Goal: Check status: Check status

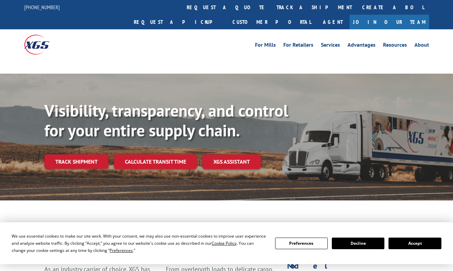
click at [61, 152] on div "Visibility, transparency, and control for your entire supply chain. Track shipm…" at bounding box center [248, 148] width 408 height 95
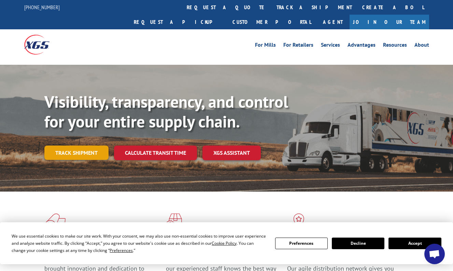
click at [71, 146] on link "Track shipment" at bounding box center [76, 153] width 64 height 14
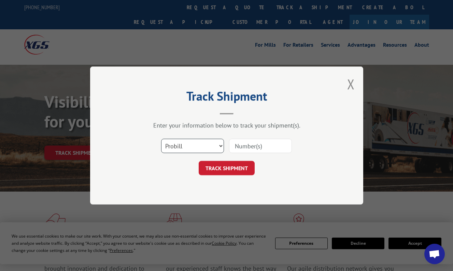
click at [218, 147] on select "Select category... Probill BOL PO" at bounding box center [192, 146] width 63 height 14
select select "bol"
click at [161, 139] on select "Select category... Probill BOL PO" at bounding box center [192, 146] width 63 height 14
click at [261, 147] on input at bounding box center [260, 146] width 63 height 14
paste input "5562614"
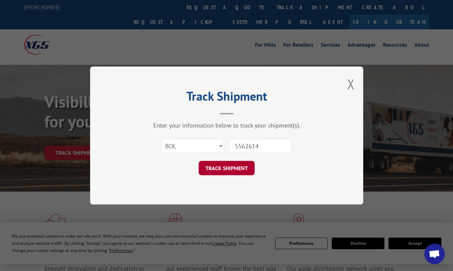
type input "5562614"
click at [228, 164] on button "TRACK SHIPMENT" at bounding box center [227, 168] width 56 height 14
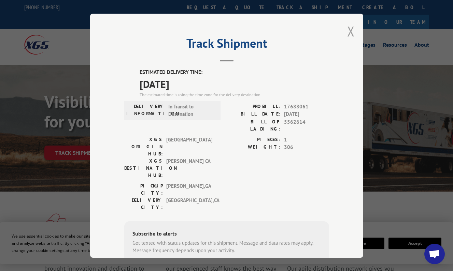
click at [347, 33] on button "Close modal" at bounding box center [351, 31] width 8 height 18
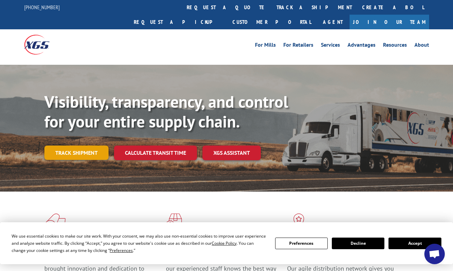
click at [89, 146] on link "Track shipment" at bounding box center [76, 153] width 64 height 14
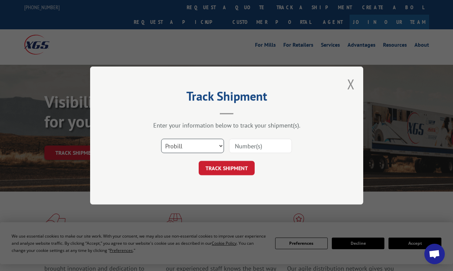
drag, startPoint x: 173, startPoint y: 148, endPoint x: 174, endPoint y: 154, distance: 6.0
click at [173, 148] on select "Select category... Probill BOL PO" at bounding box center [192, 146] width 63 height 14
select select "bol"
click at [161, 139] on select "Select category... Probill BOL PO" at bounding box center [192, 146] width 63 height 14
click at [248, 145] on input at bounding box center [260, 146] width 63 height 14
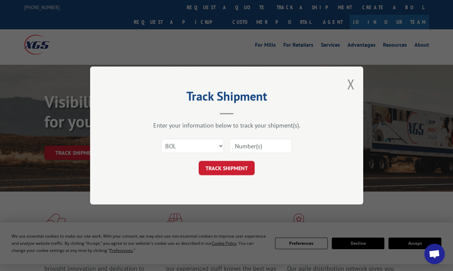
paste input "5576963"
type input "5576963"
click at [241, 168] on button "TRACK SHIPMENT" at bounding box center [227, 168] width 56 height 14
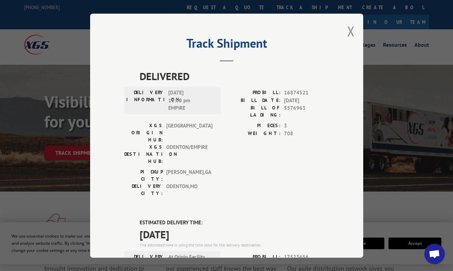
click at [282, 226] on span "[DATE]" at bounding box center [234, 233] width 189 height 15
click at [348, 28] on button "Close modal" at bounding box center [351, 31] width 8 height 18
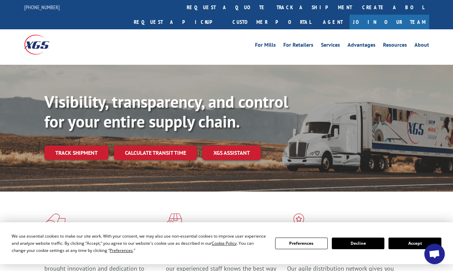
drag, startPoint x: 79, startPoint y: 138, endPoint x: 86, endPoint y: 142, distance: 7.8
click at [79, 146] on link "Track shipment" at bounding box center [76, 153] width 64 height 14
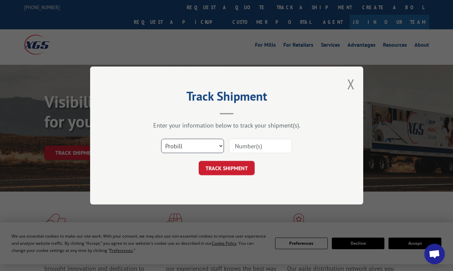
drag, startPoint x: 174, startPoint y: 145, endPoint x: 174, endPoint y: 152, distance: 6.8
click at [174, 145] on select "Select category... Probill BOL PO" at bounding box center [192, 146] width 63 height 14
select select "po"
click at [161, 139] on select "Select category... Probill BOL PO" at bounding box center [192, 146] width 63 height 14
click at [250, 148] on input at bounding box center [260, 146] width 63 height 14
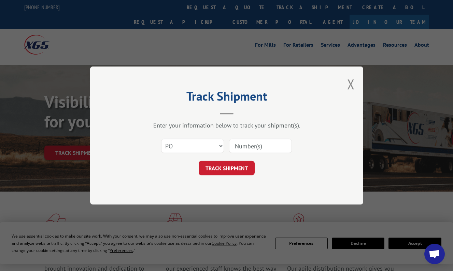
paste input "19517718"
type input "19517718"
click at [244, 176] on div "Track Shipment Enter your information below to track your shipment(s). Select c…" at bounding box center [226, 136] width 273 height 138
click at [244, 172] on button "TRACK SHIPMENT" at bounding box center [227, 168] width 56 height 14
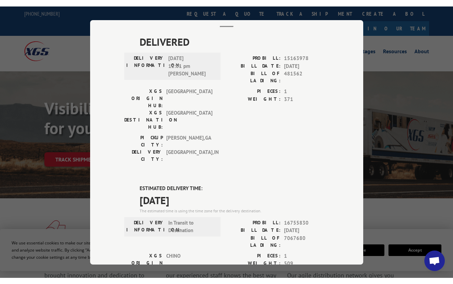
scroll to position [102, 0]
